Goal: Task Accomplishment & Management: Manage account settings

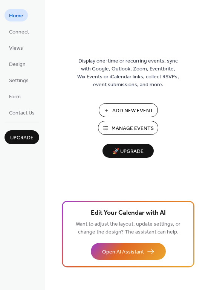
click at [132, 125] on span "Manage Events" at bounding box center [132, 129] width 42 height 8
click at [138, 109] on span "Add New Event" at bounding box center [132, 111] width 41 height 8
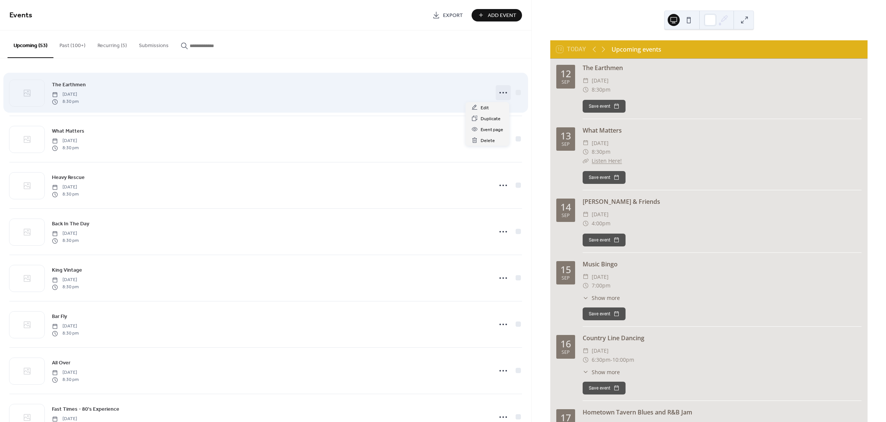
click at [503, 93] on circle at bounding box center [504, 93] width 2 height 2
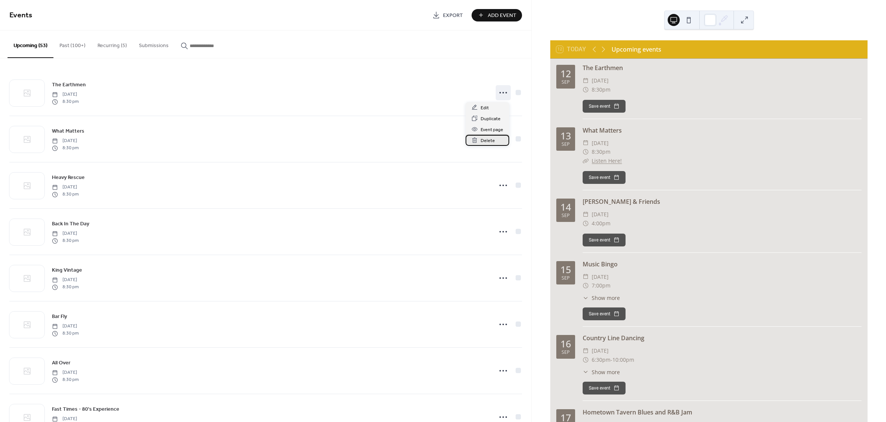
click at [487, 138] on span "Delete" at bounding box center [488, 141] width 14 height 8
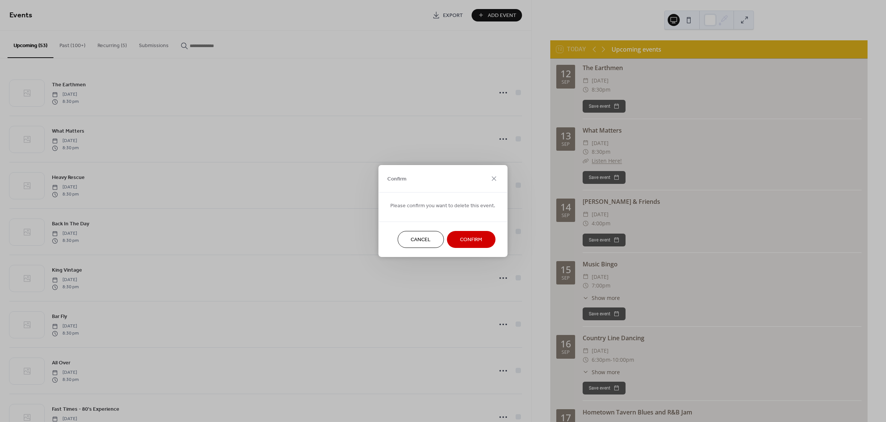
click at [470, 239] on span "Confirm" at bounding box center [472, 240] width 22 height 8
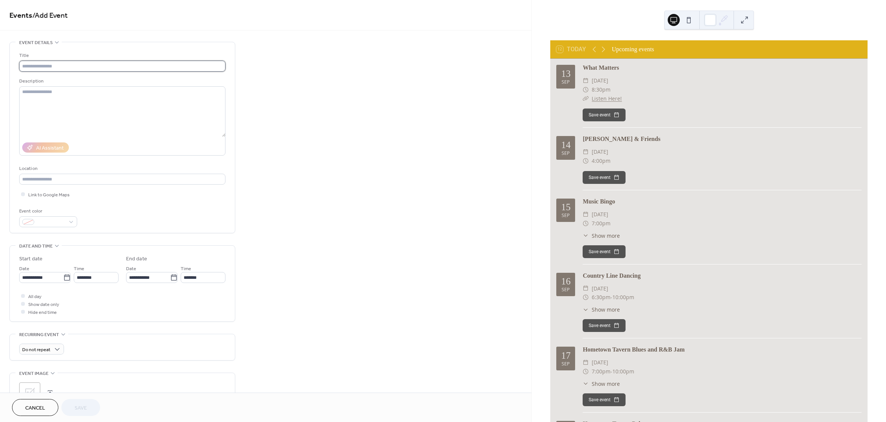
drag, startPoint x: 519, startPoint y: 127, endPoint x: 86, endPoint y: 63, distance: 438.2
click at [84, 64] on input "text" at bounding box center [122, 66] width 206 height 11
click at [86, 64] on input "text" at bounding box center [122, 66] width 206 height 11
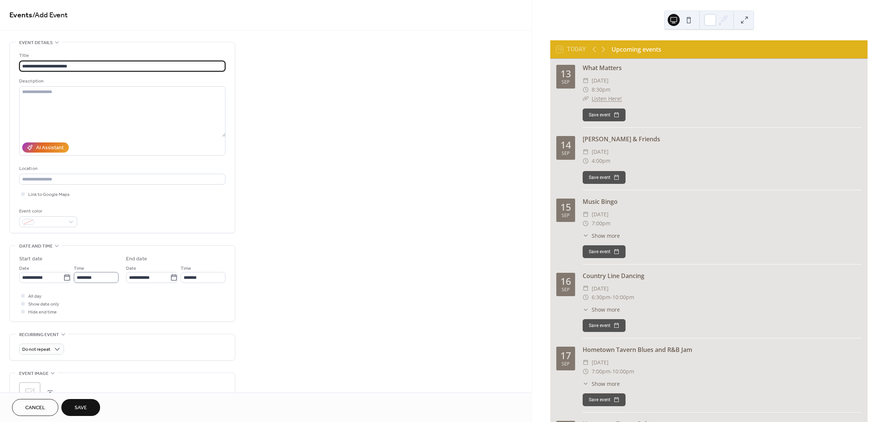
type input "**********"
click at [86, 275] on input "********" at bounding box center [96, 277] width 45 height 11
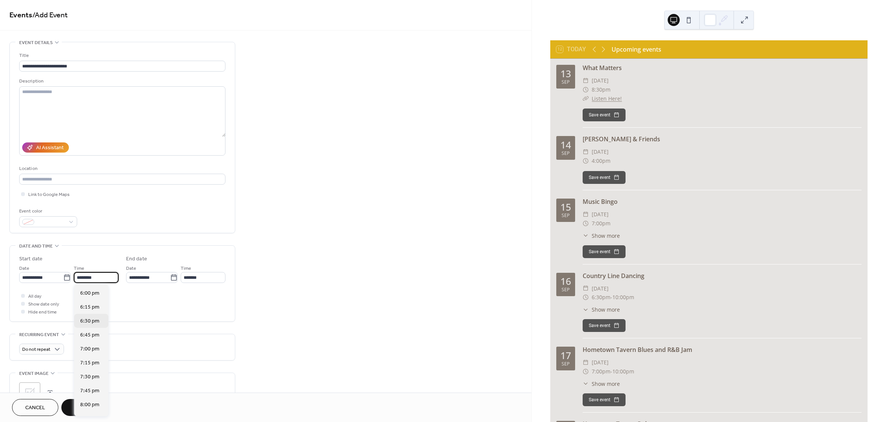
scroll to position [1013, 0]
click at [95, 418] on span "8:30 pm" at bounding box center [89, 422] width 19 height 8
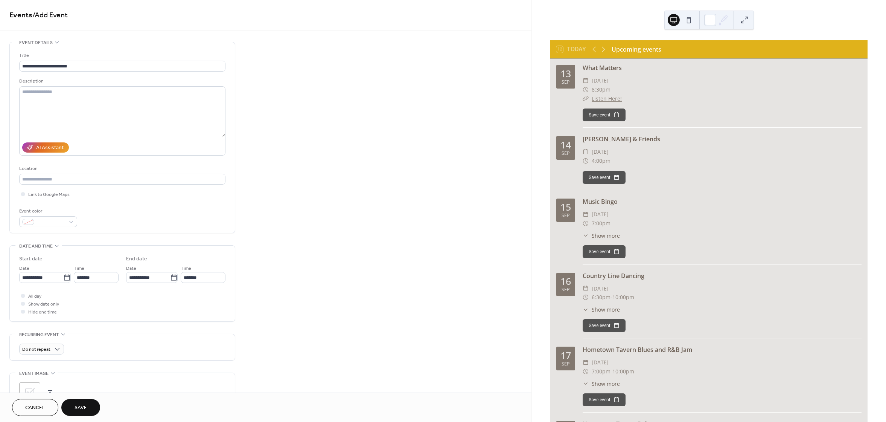
type input "*******"
click at [20, 310] on div at bounding box center [23, 312] width 8 height 8
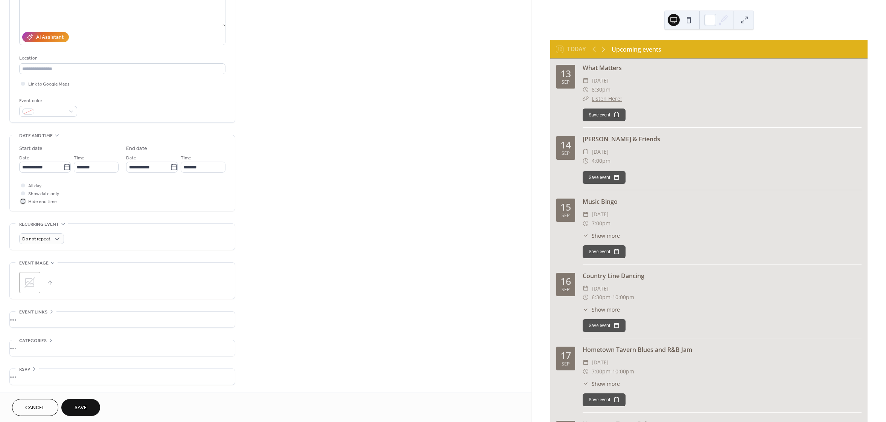
scroll to position [110, 0]
click at [83, 405] on span "Save" at bounding box center [81, 408] width 12 height 8
